Goal: Communication & Community: Connect with others

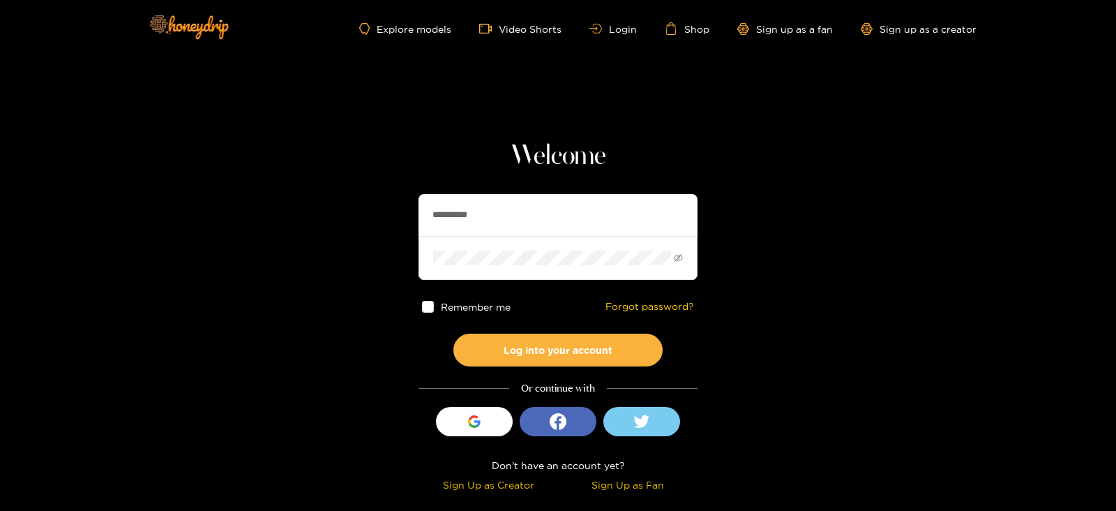
drag, startPoint x: 506, startPoint y: 204, endPoint x: 370, endPoint y: 225, distance: 138.2
click at [370, 225] on section "**********" at bounding box center [558, 248] width 1116 height 496
type input "*********"
click at [453, 333] on button "Log into your account" at bounding box center [557, 349] width 209 height 33
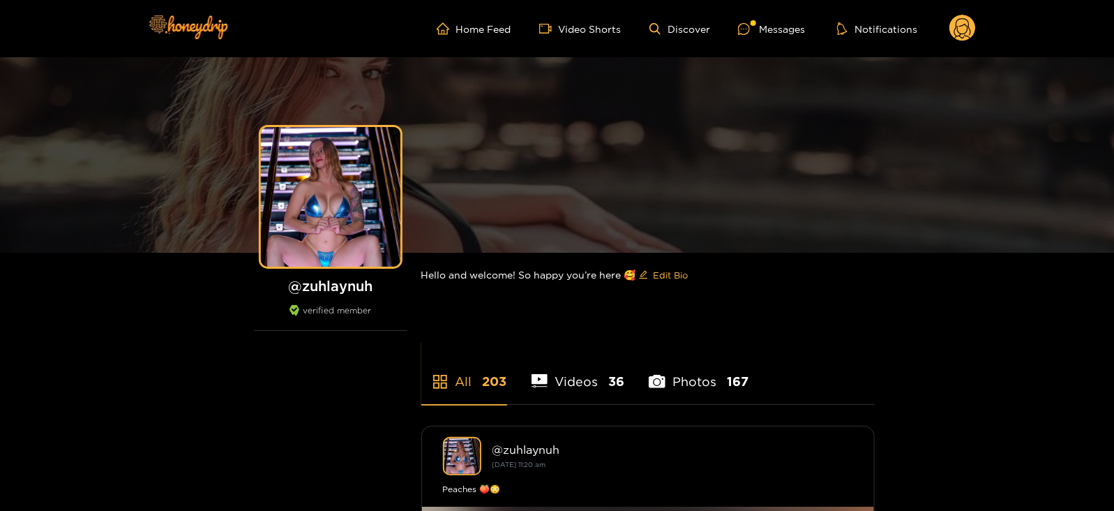
click at [737, 25] on ul "Home Feed Video Shorts Discover Messages Notifications" at bounding box center [706, 29] width 539 height 28
click at [750, 29] on icon at bounding box center [744, 29] width 12 height 12
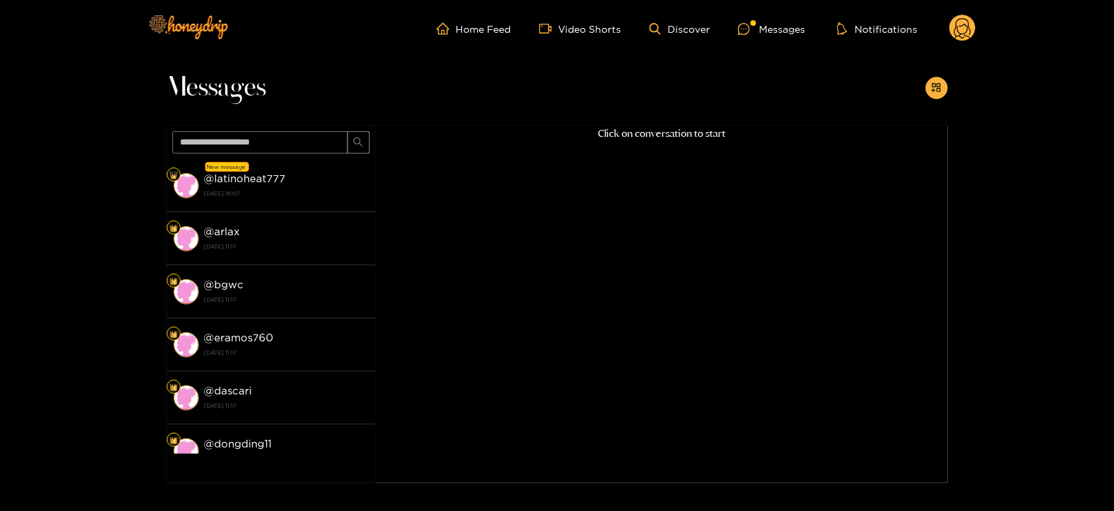
click at [284, 190] on strong "[DATE] 16:07" at bounding box center [286, 193] width 165 height 13
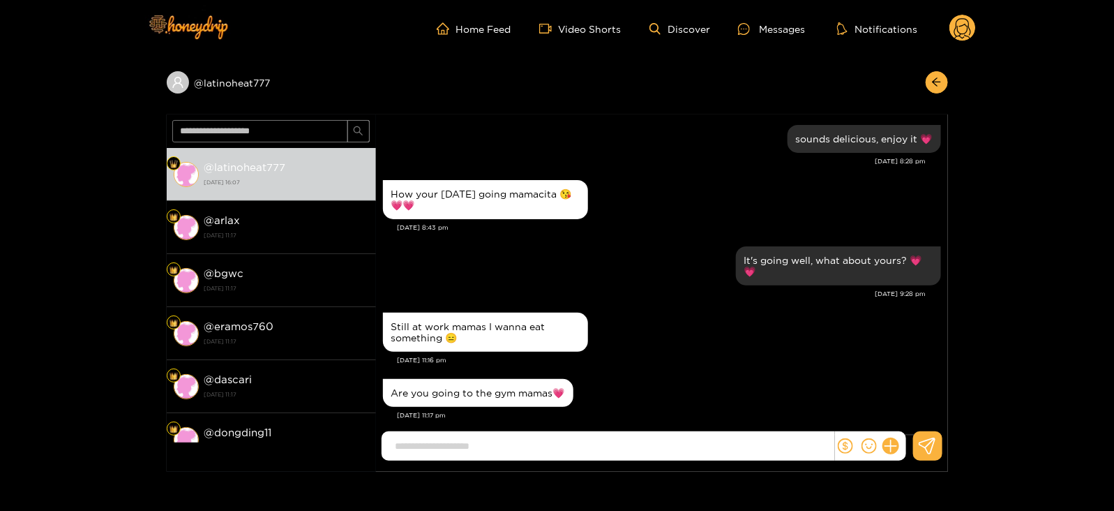
scroll to position [1302, 0]
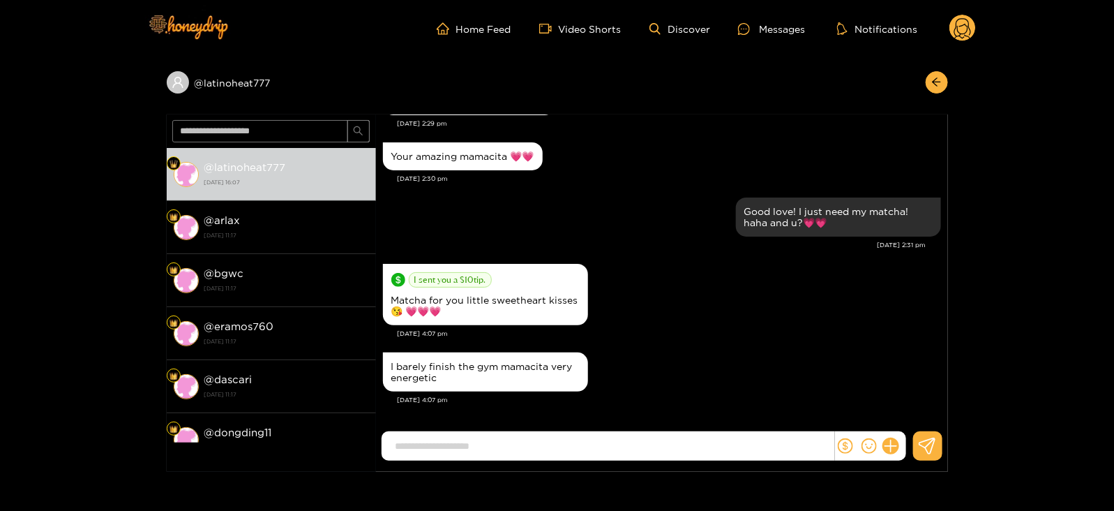
click at [897, 439] on div at bounding box center [870, 445] width 71 height 29
click at [892, 448] on icon at bounding box center [890, 446] width 16 height 16
click at [914, 420] on button at bounding box center [916, 411] width 49 height 31
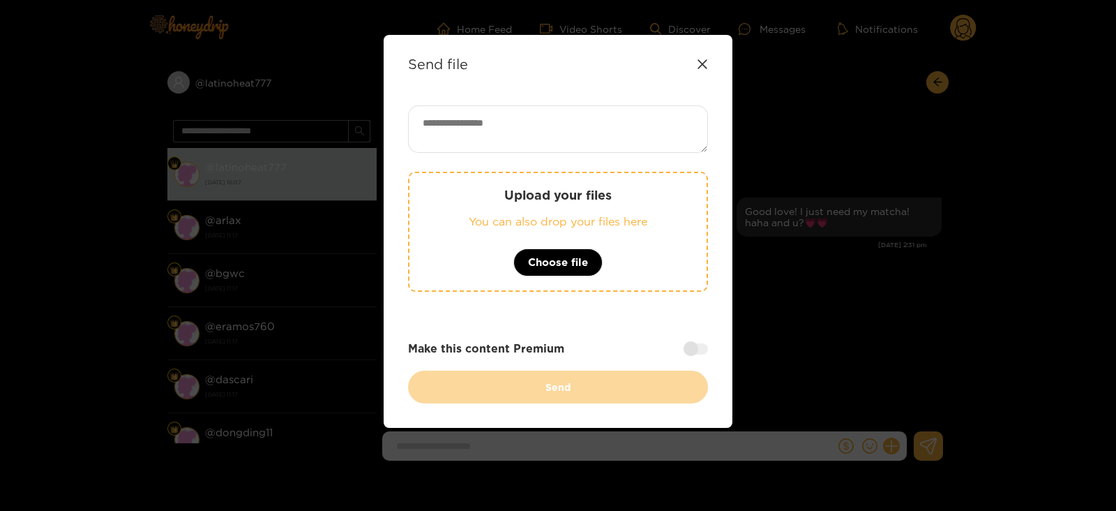
click at [575, 144] on textarea at bounding box center [558, 128] width 300 height 47
type textarea "*"
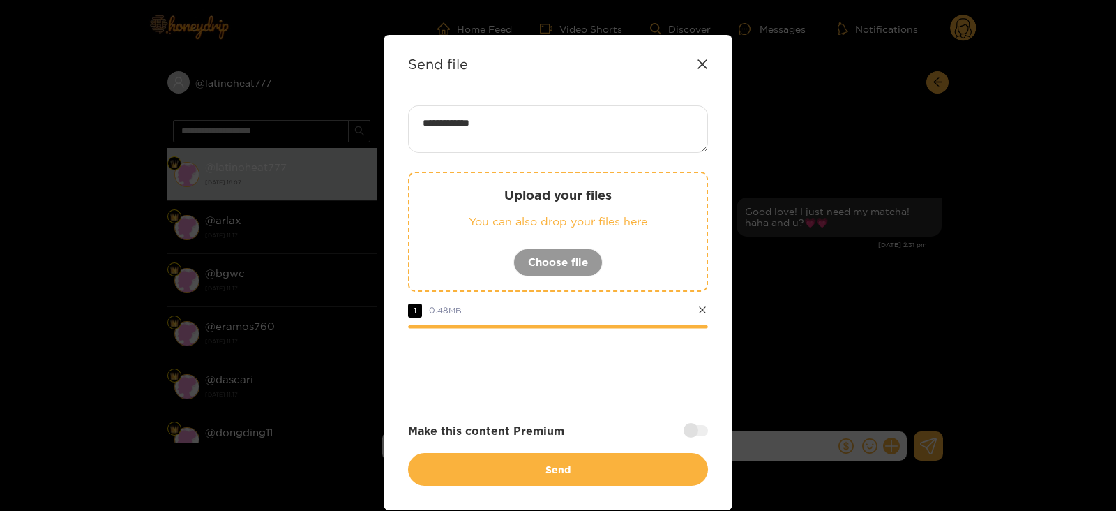
paste textarea "****"
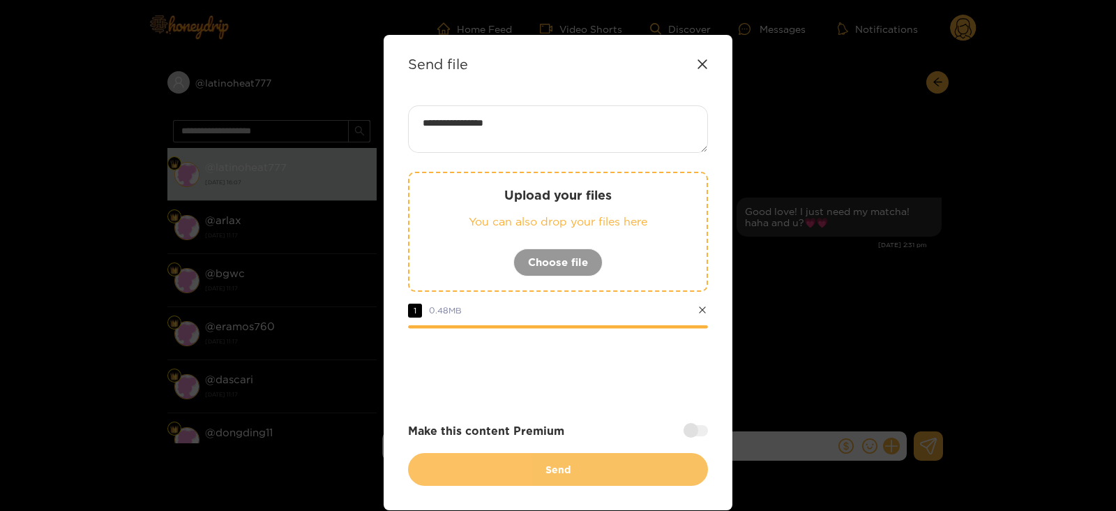
type textarea "**********"
click at [560, 476] on button "Send" at bounding box center [558, 469] width 300 height 33
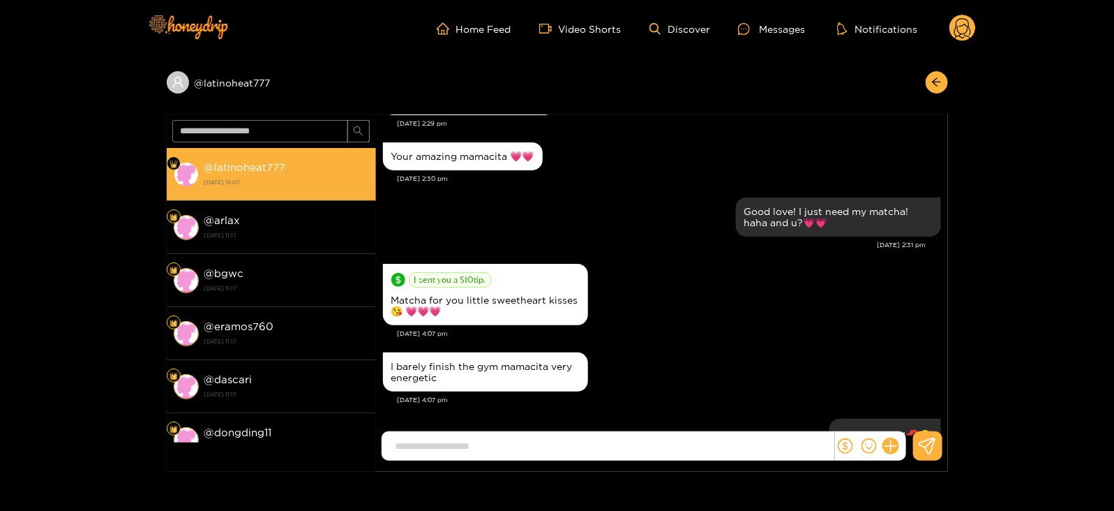
click at [232, 163] on strong "@ latinoheat777" at bounding box center [245, 167] width 82 height 12
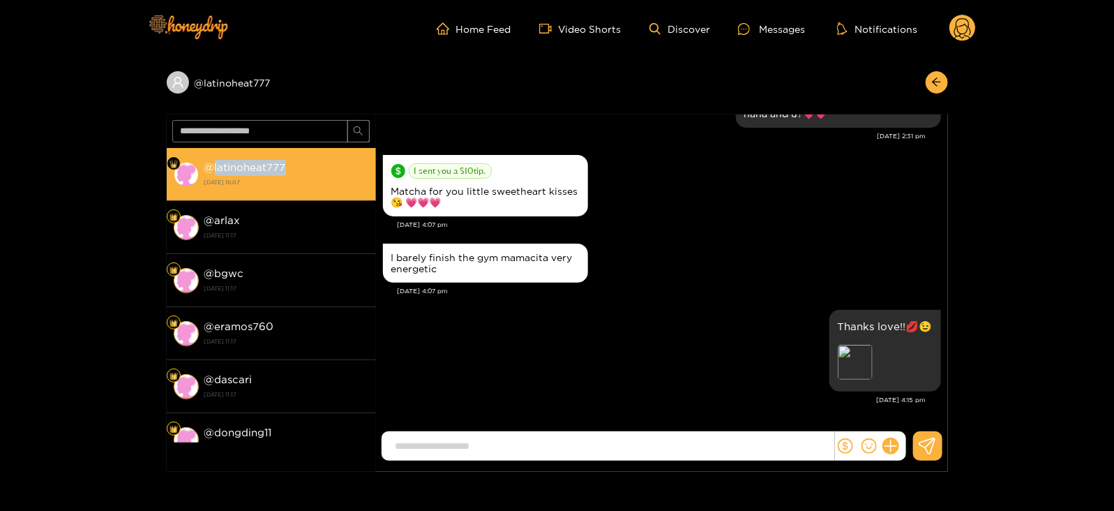
click at [232, 163] on strong "@ latinoheat777" at bounding box center [245, 167] width 82 height 12
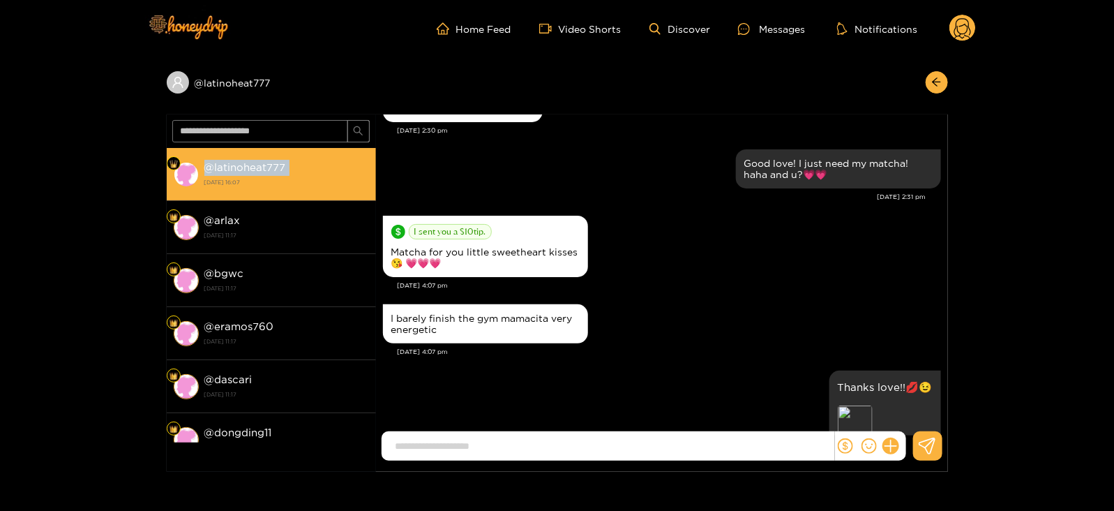
click at [232, 163] on strong "@ latinoheat777" at bounding box center [245, 167] width 82 height 12
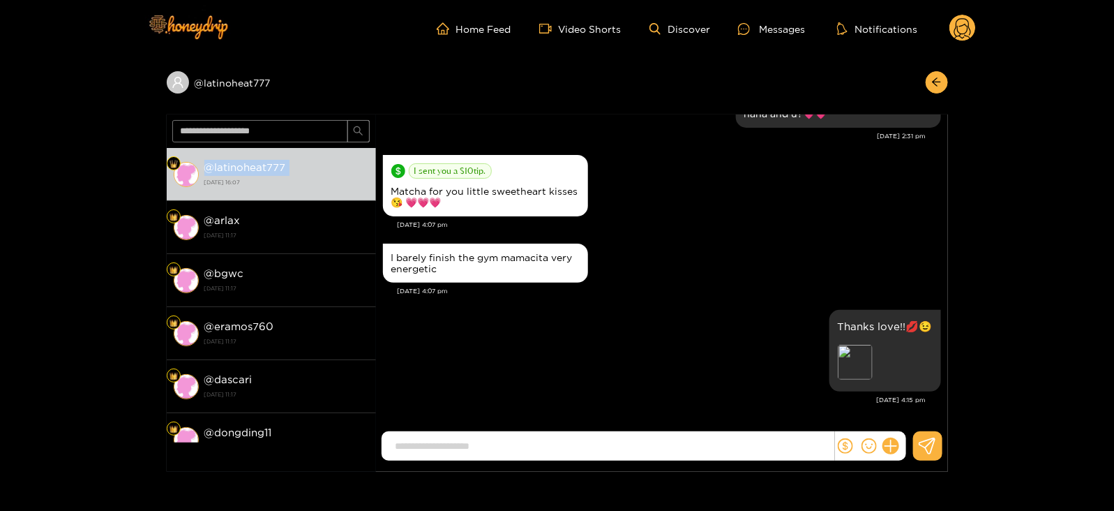
copy strong "@ latinoheat777"
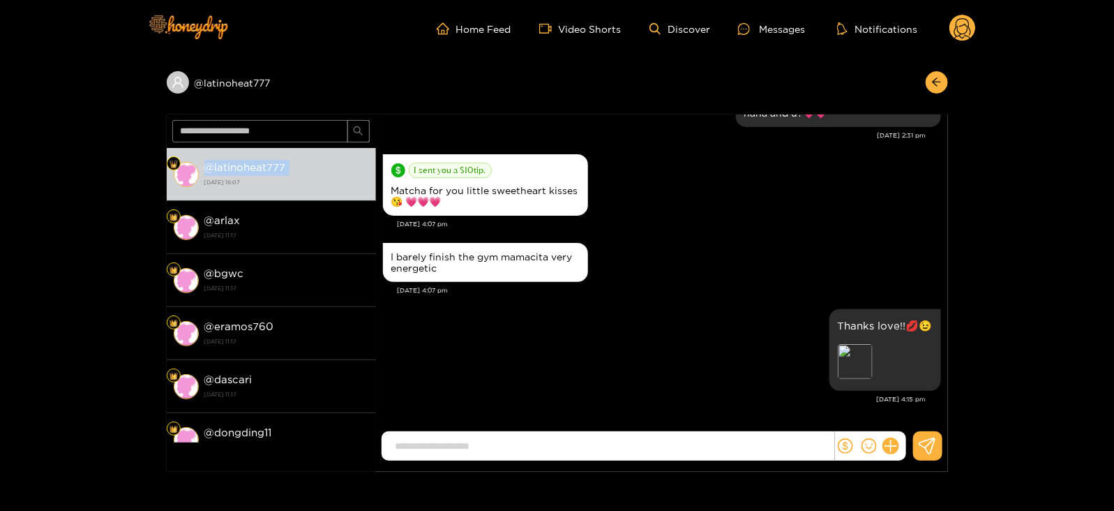
scroll to position [1356, 0]
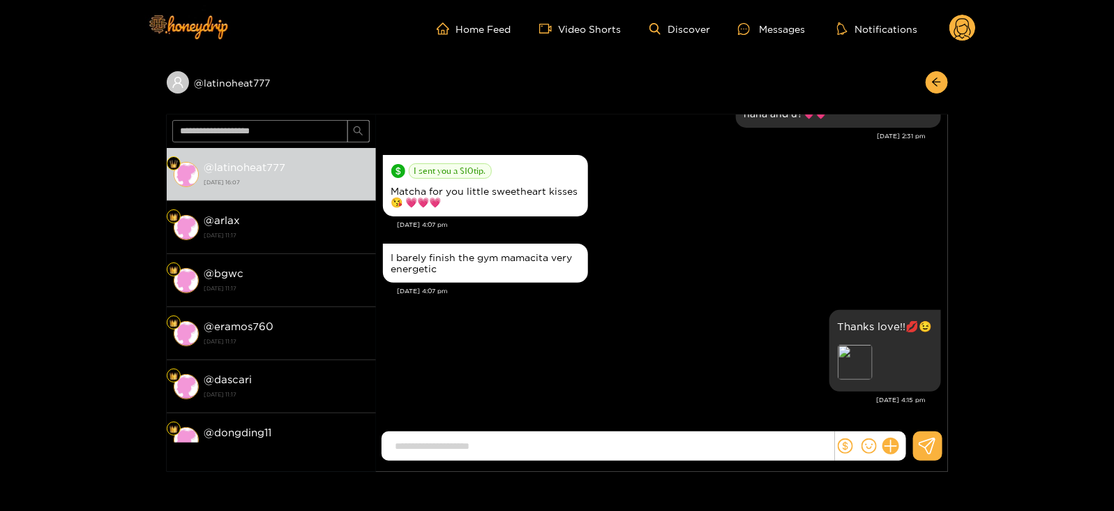
click at [959, 26] on circle at bounding box center [962, 28] width 27 height 27
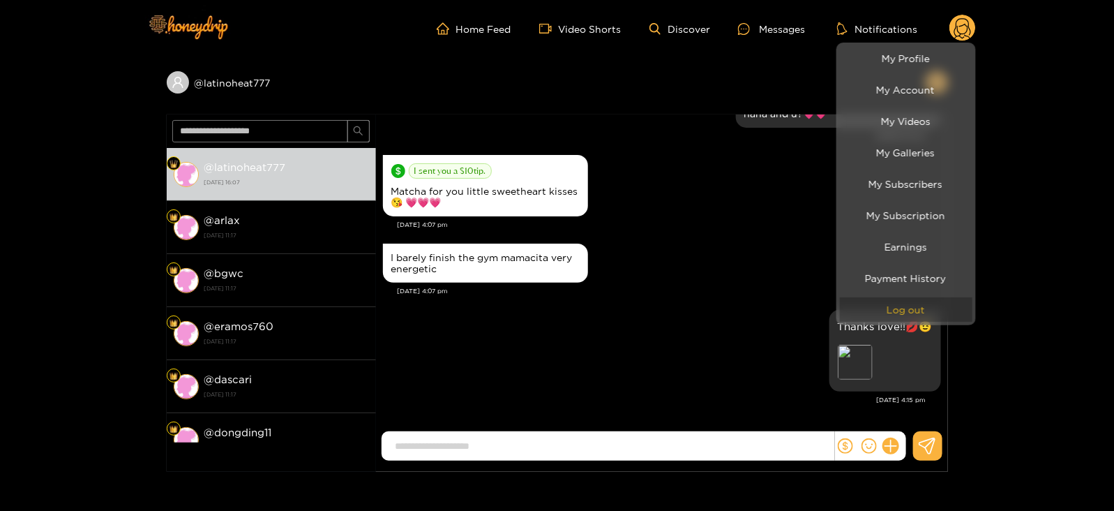
click at [863, 303] on button "Log out" at bounding box center [906, 309] width 133 height 24
